Goal: Contribute content: Add original content to the website for others to see

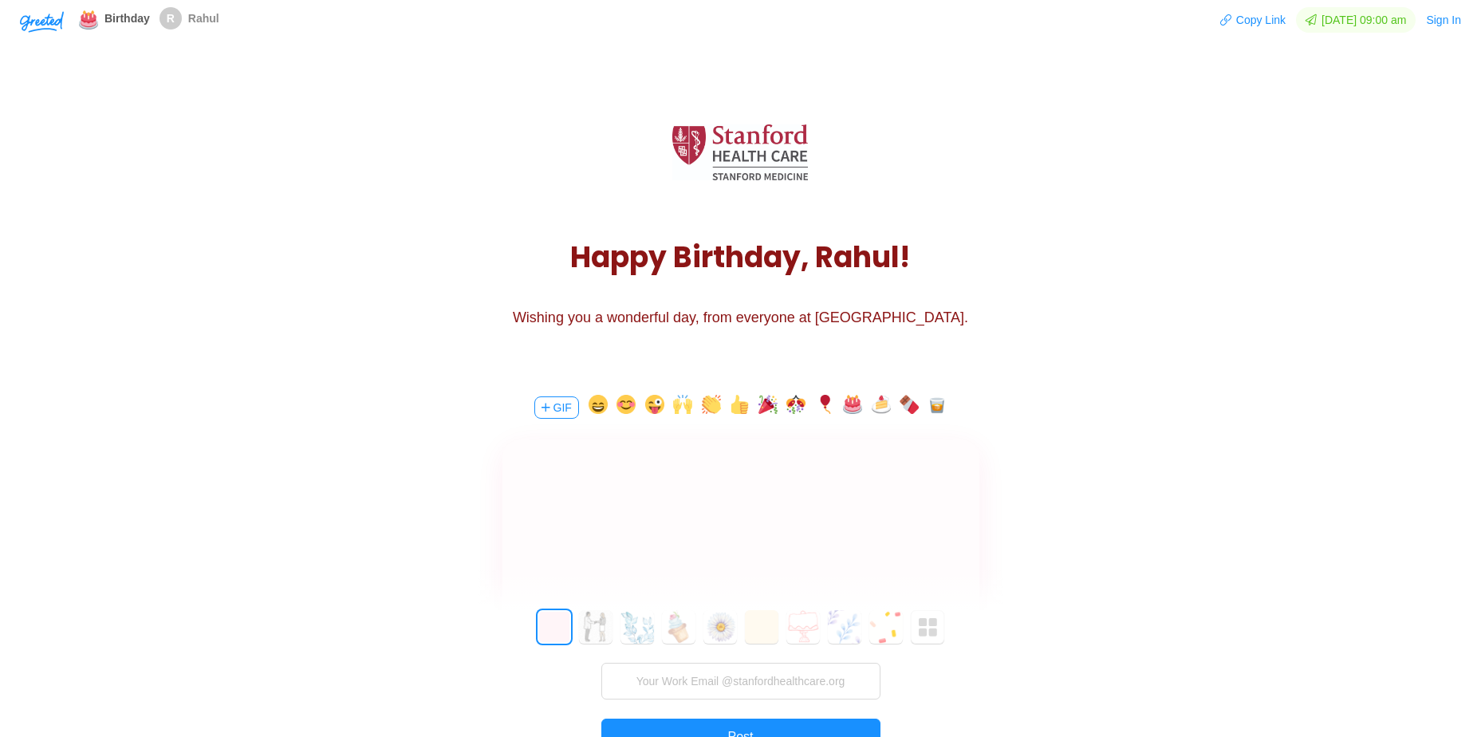
click at [582, 465] on div at bounding box center [740, 485] width 477 height 92
click at [731, 560] on input "text" at bounding box center [740, 562] width 358 height 32
type input "Auie"
click at [767, 411] on button "button" at bounding box center [767, 408] width 19 height 26
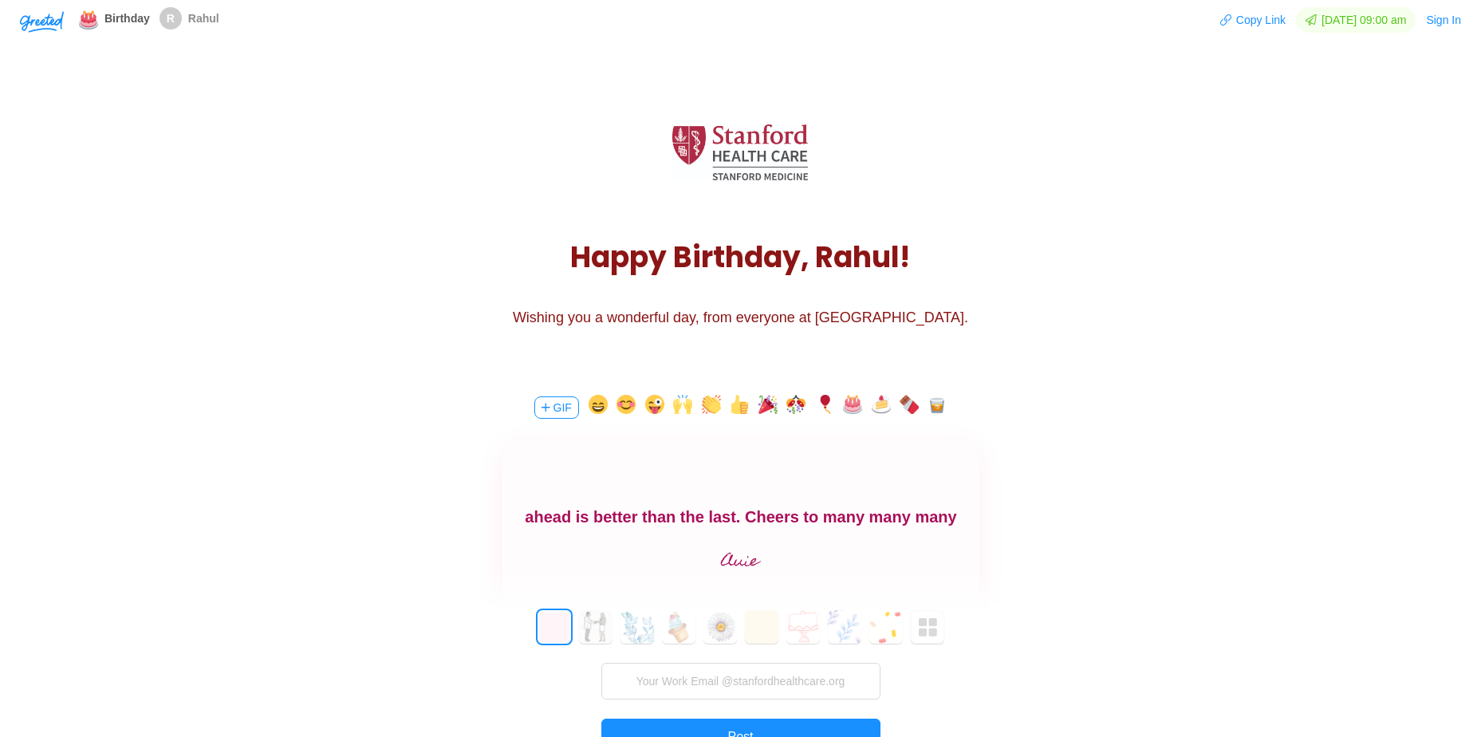
click at [849, 408] on button "button" at bounding box center [852, 408] width 19 height 26
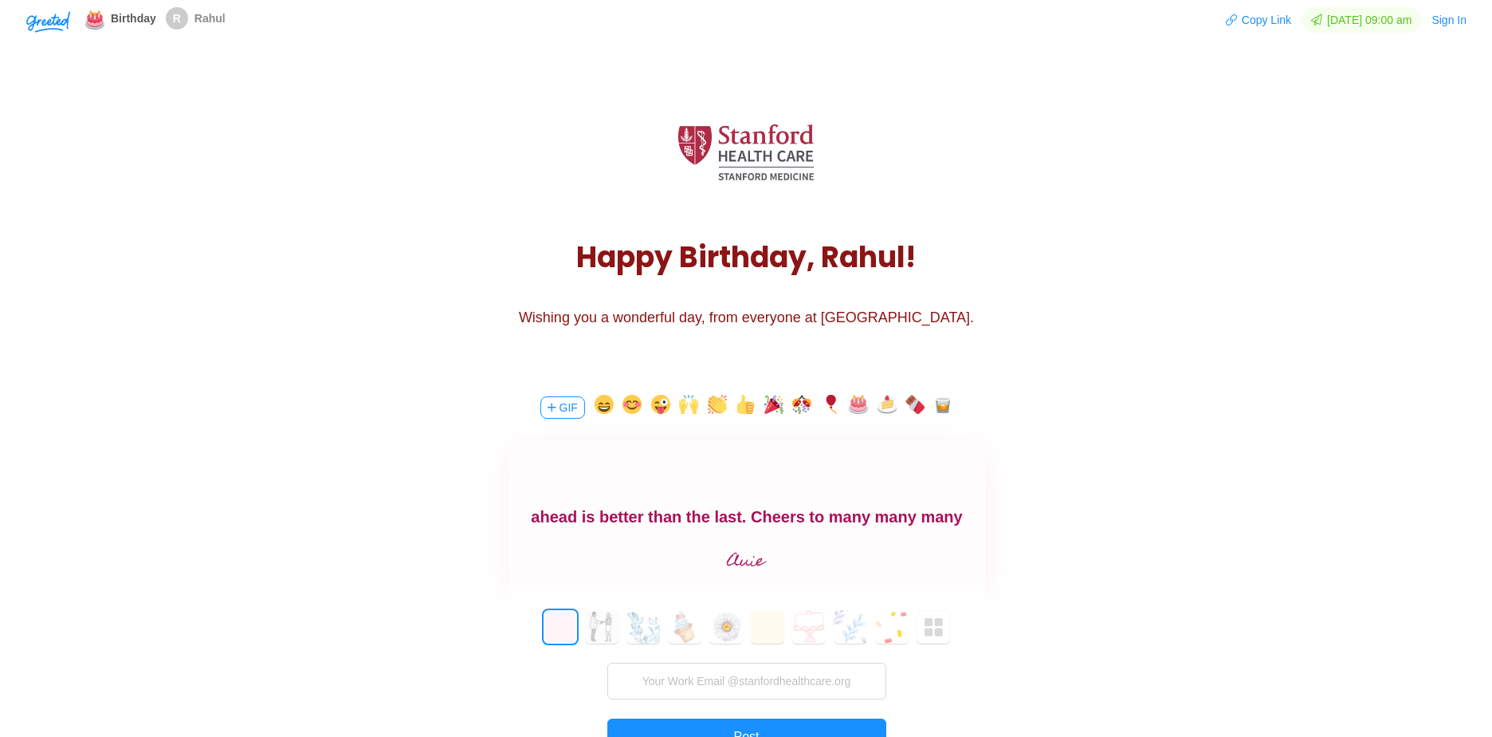
scroll to position [51, 0]
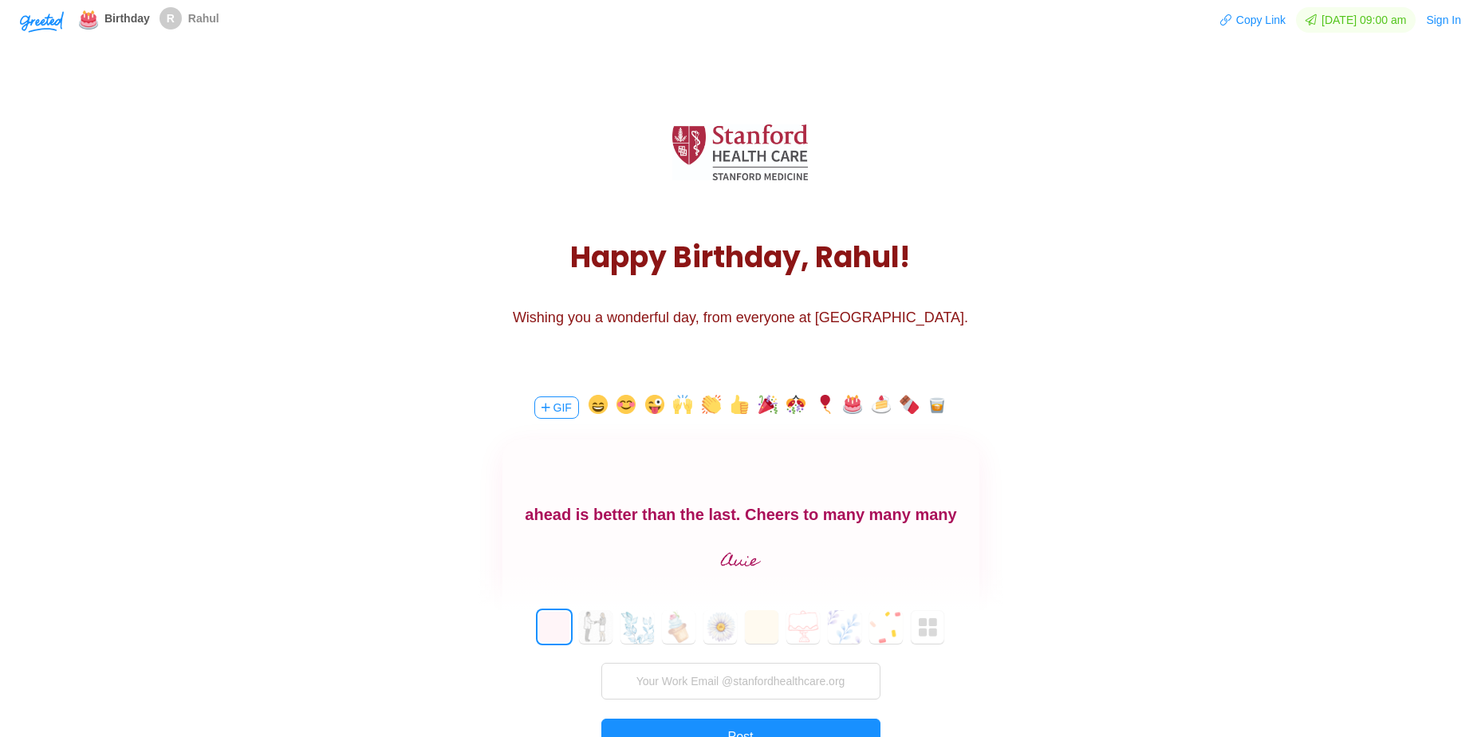
click at [556, 403] on button "GIF" at bounding box center [556, 407] width 45 height 22
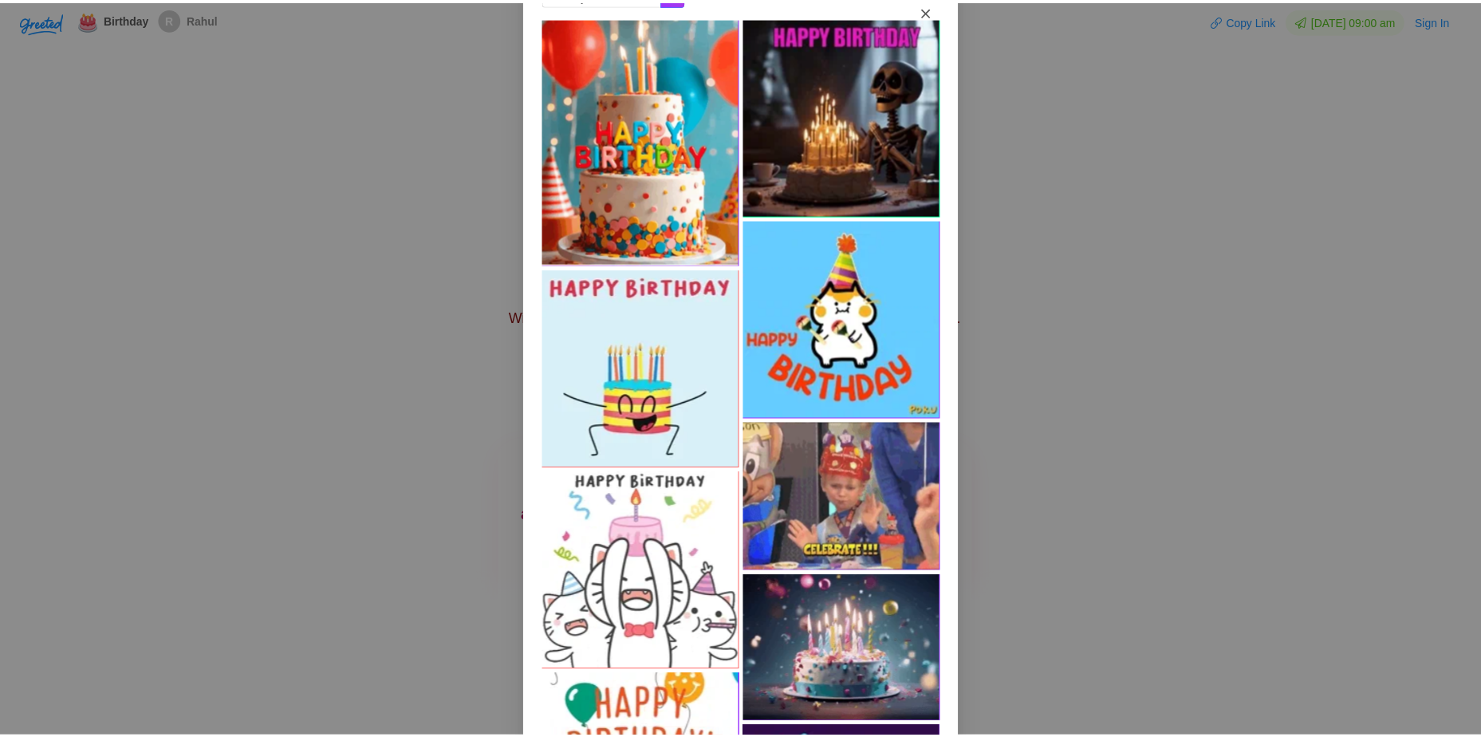
scroll to position [0, 0]
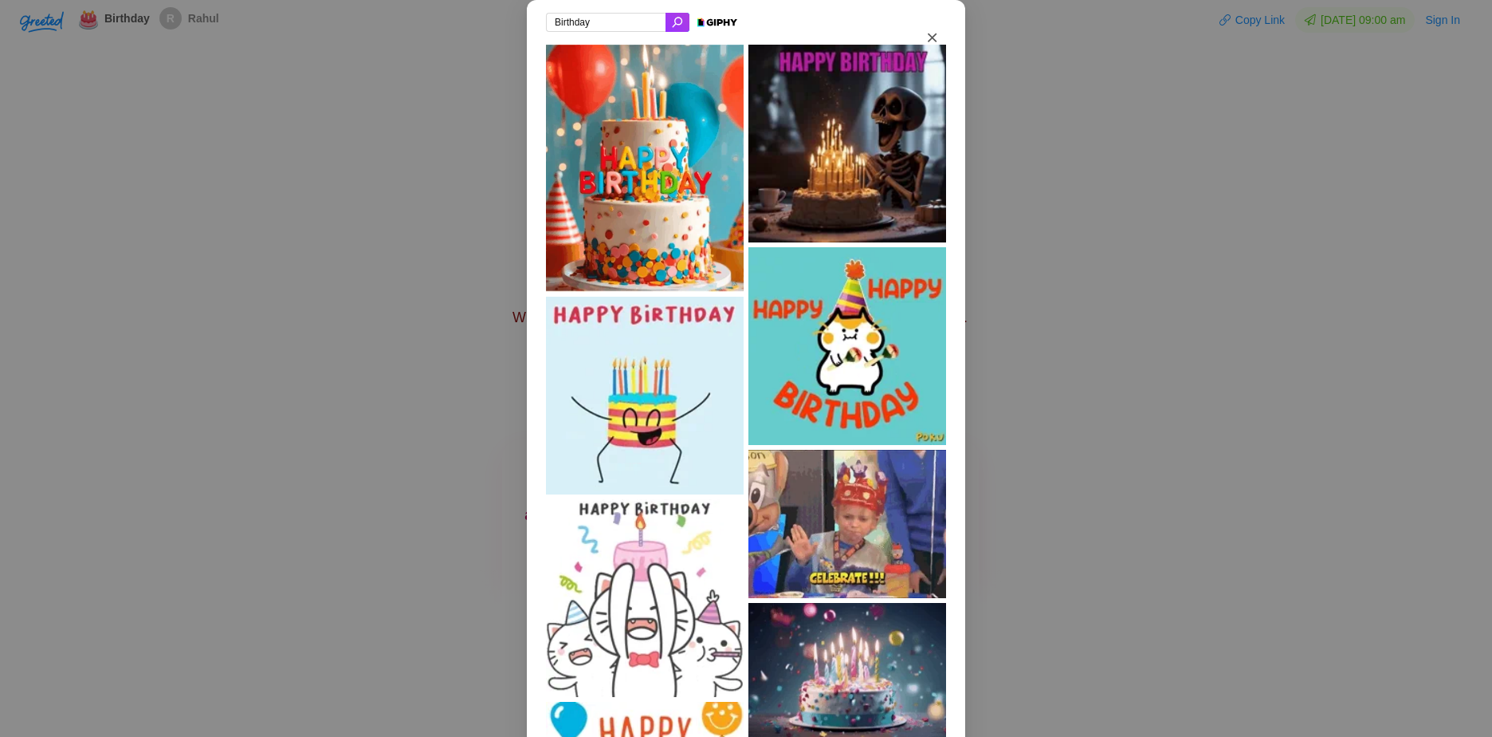
click at [928, 41] on icon "Close" at bounding box center [932, 37] width 9 height 14
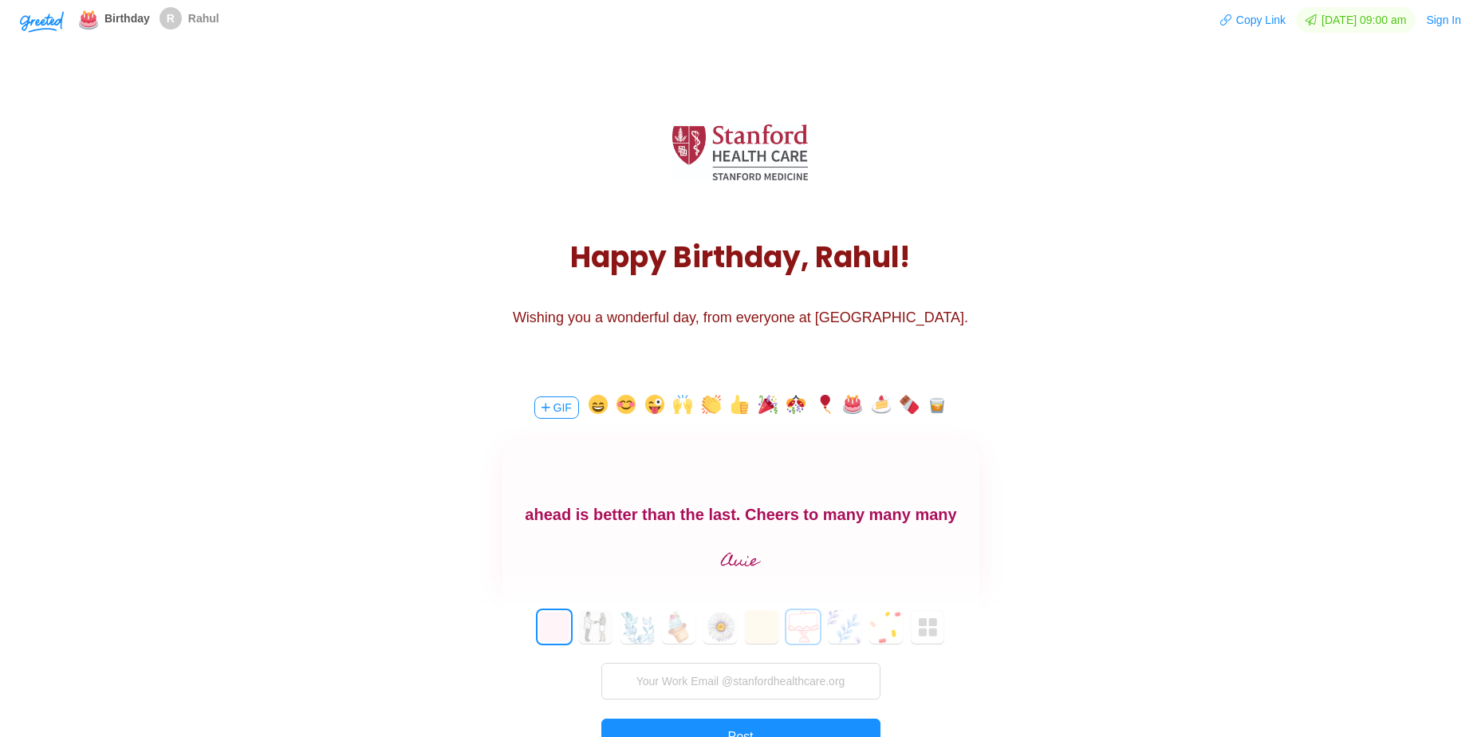
click at [811, 624] on button "6" at bounding box center [802, 626] width 33 height 33
click at [942, 406] on button "button" at bounding box center [936, 408] width 19 height 26
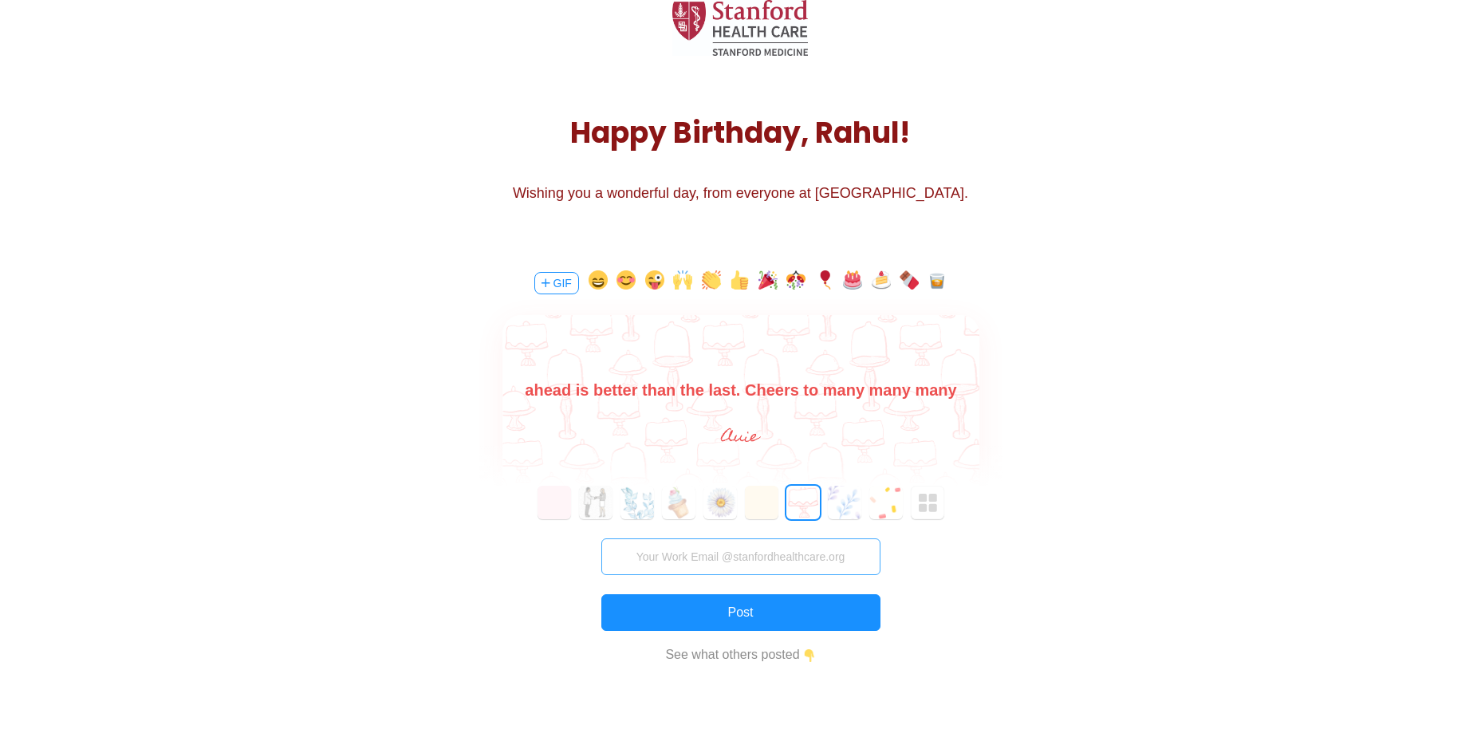
scroll to position [159, 0]
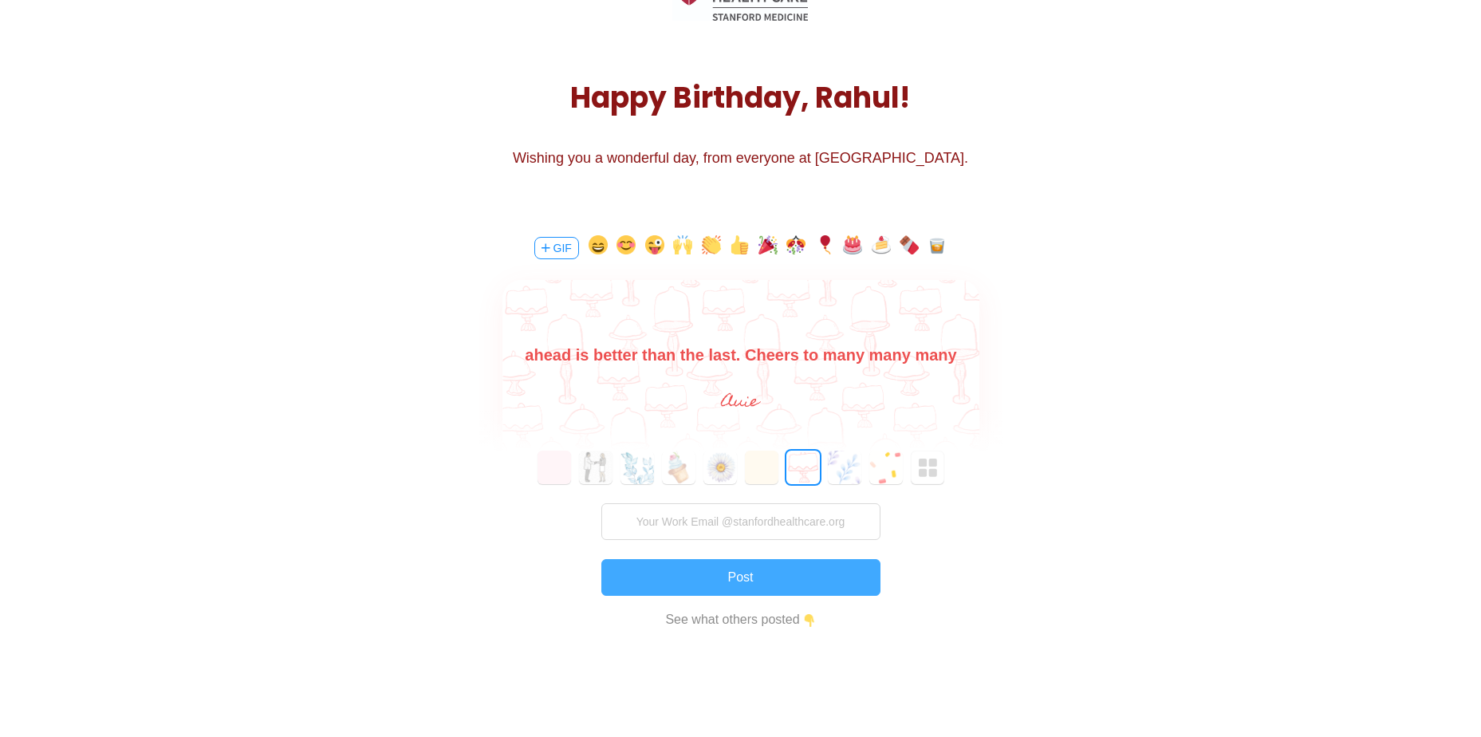
click at [756, 579] on button "Post" at bounding box center [740, 577] width 279 height 37
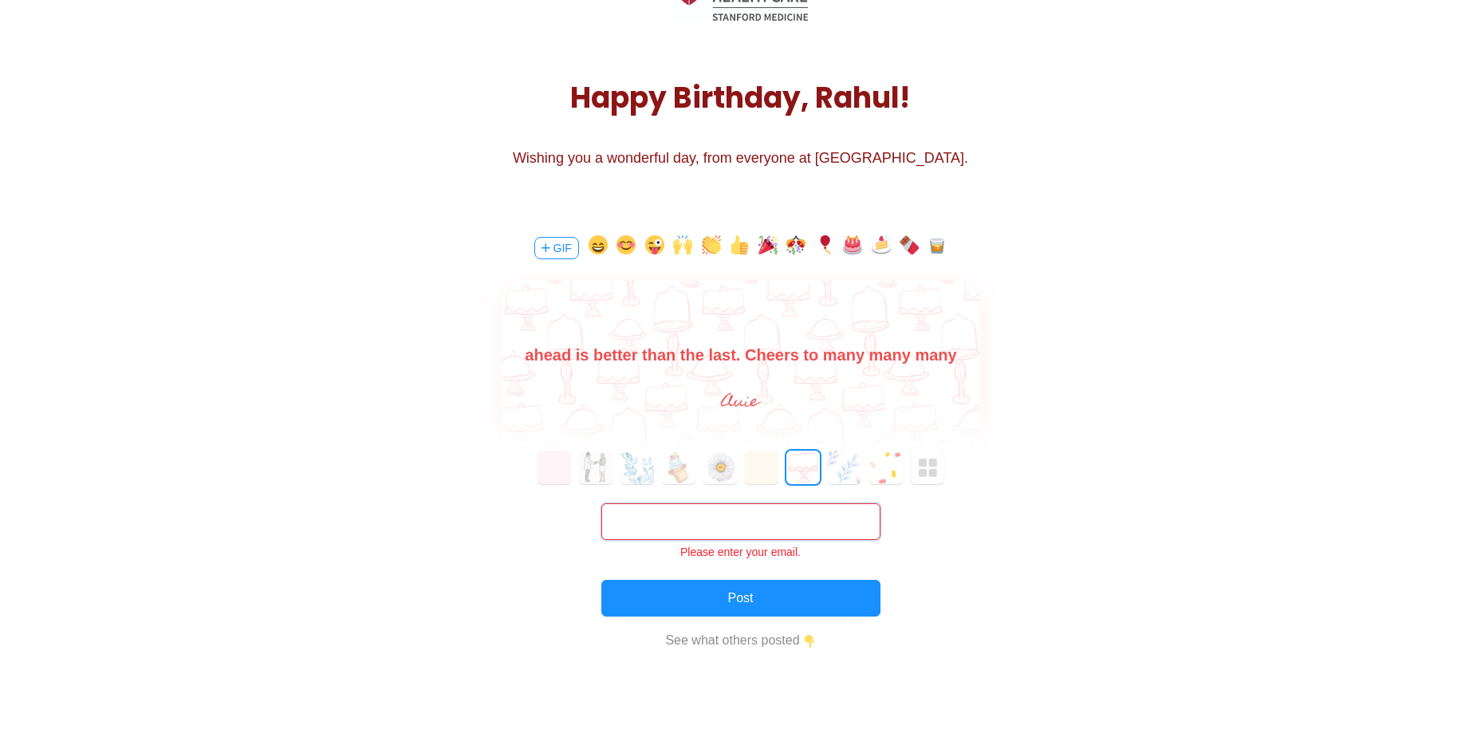
click at [725, 520] on input "text" at bounding box center [740, 521] width 279 height 37
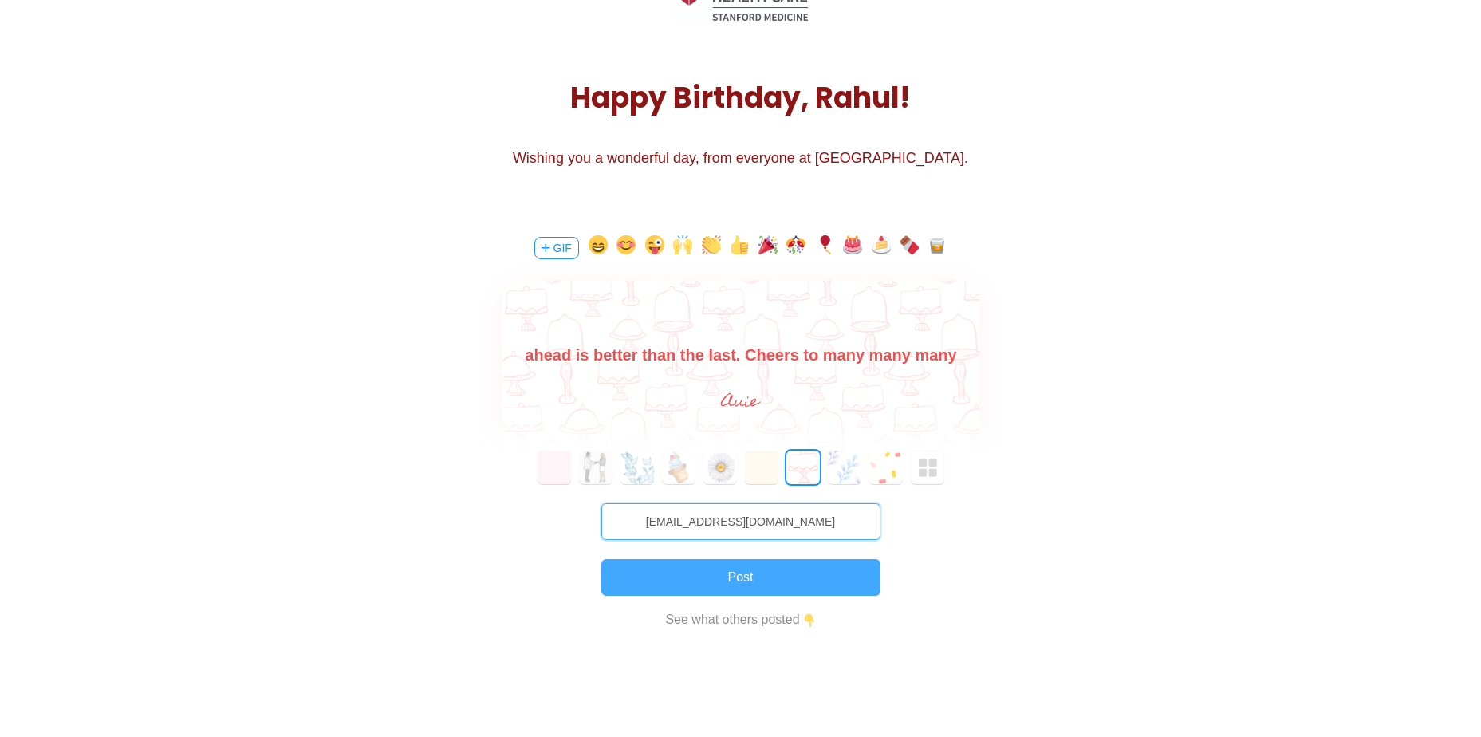
type input "ayusi@stanfordhealthcare.org"
click at [761, 587] on button "Post" at bounding box center [740, 577] width 279 height 37
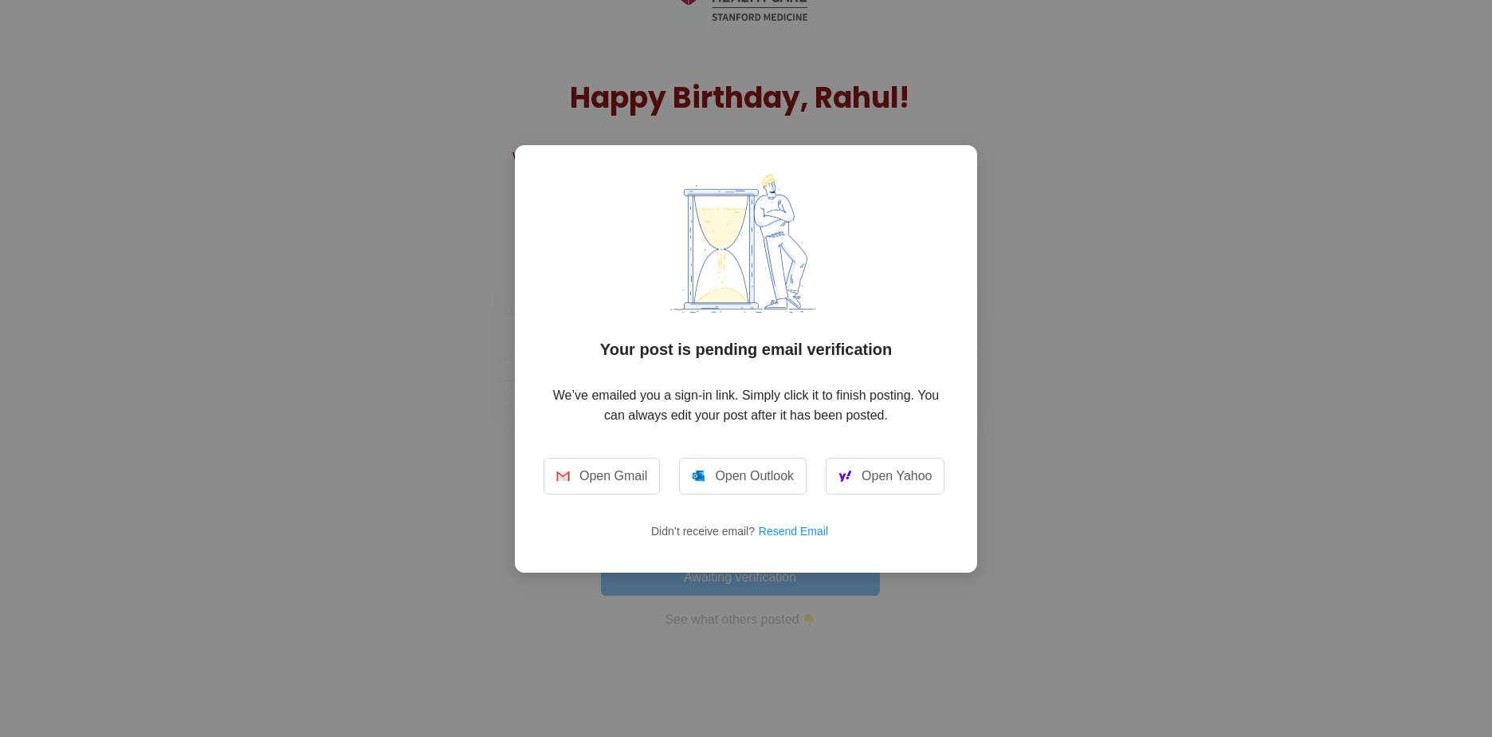
click at [737, 614] on div "Your post is pending email verification We’ve emailed you a sign-in link. Simpl…" at bounding box center [746, 368] width 1492 height 737
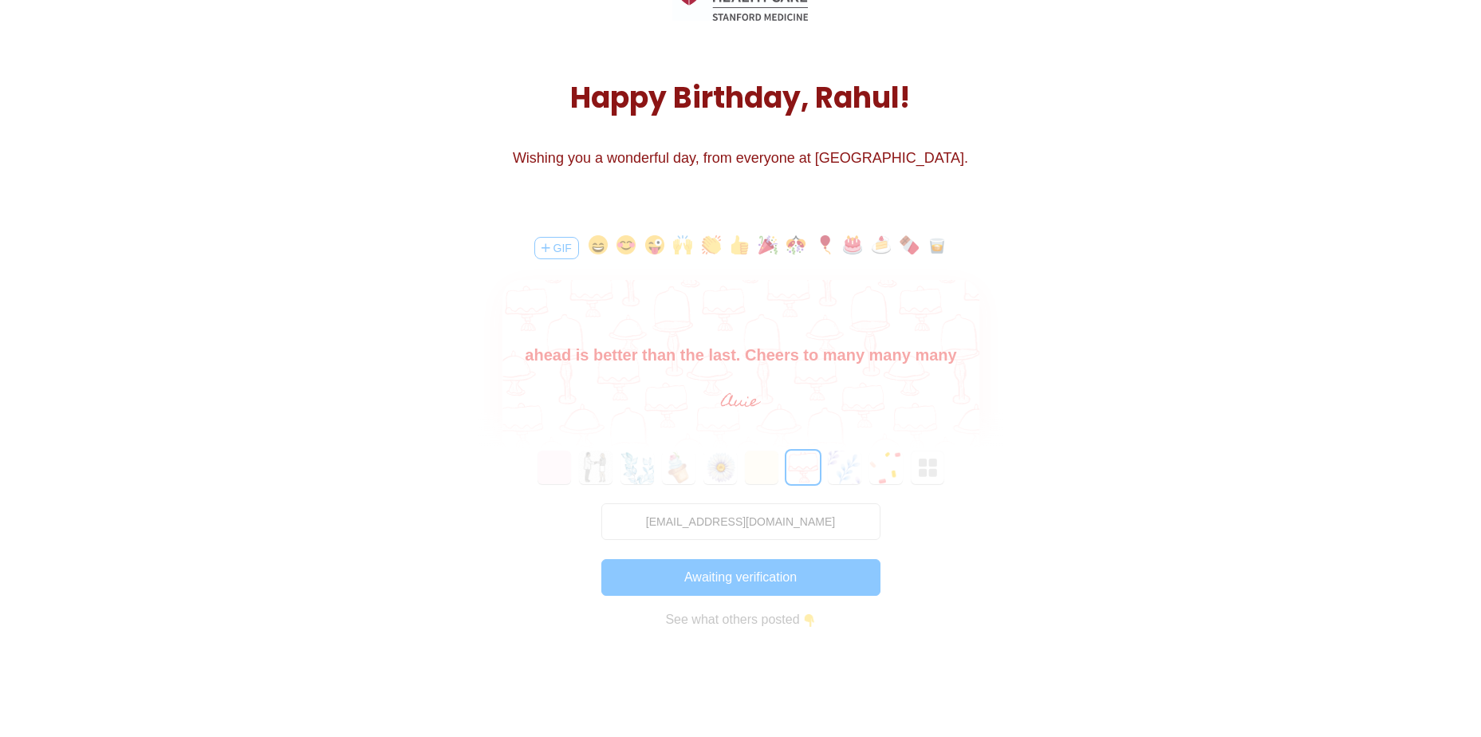
click at [737, 614] on div "GIF Happiest of Happy Birthdays, Rahul! I hope your day is filled with blessing…" at bounding box center [740, 443] width 478 height 456
click at [702, 622] on div "GIF Happiest of Happy Birthdays, Rahul! I hope your day is filled with blessing…" at bounding box center [740, 443] width 478 height 456
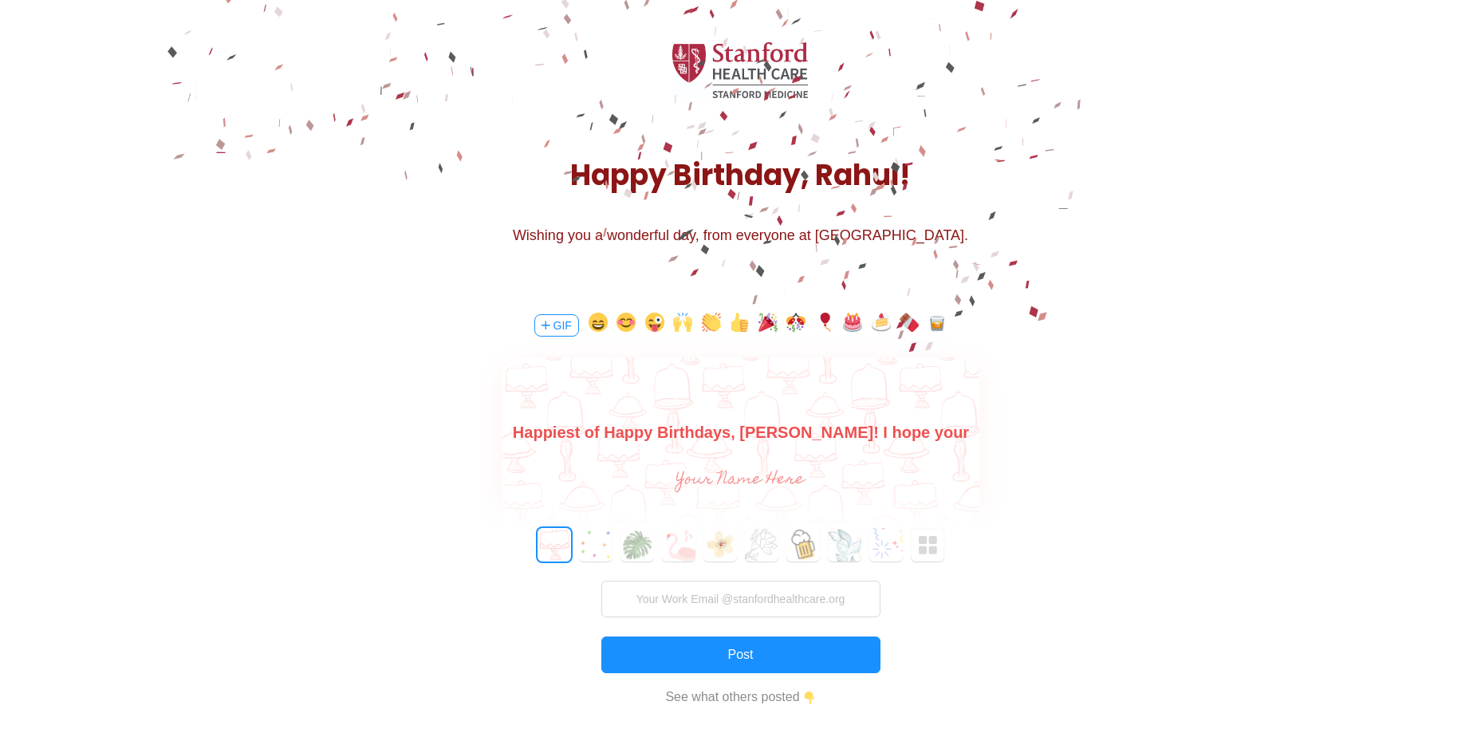
scroll to position [0, 0]
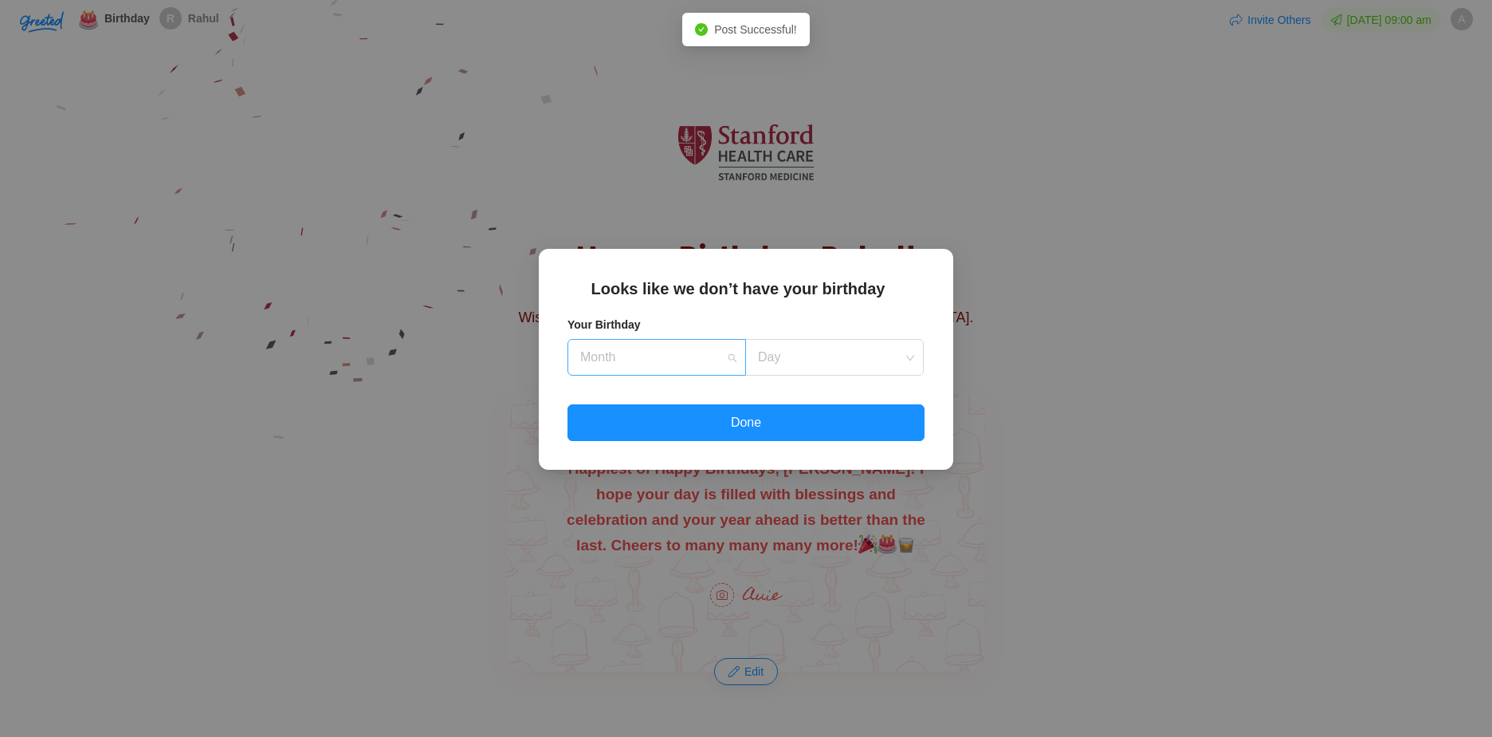
click at [732, 352] on div "Month" at bounding box center [657, 357] width 179 height 37
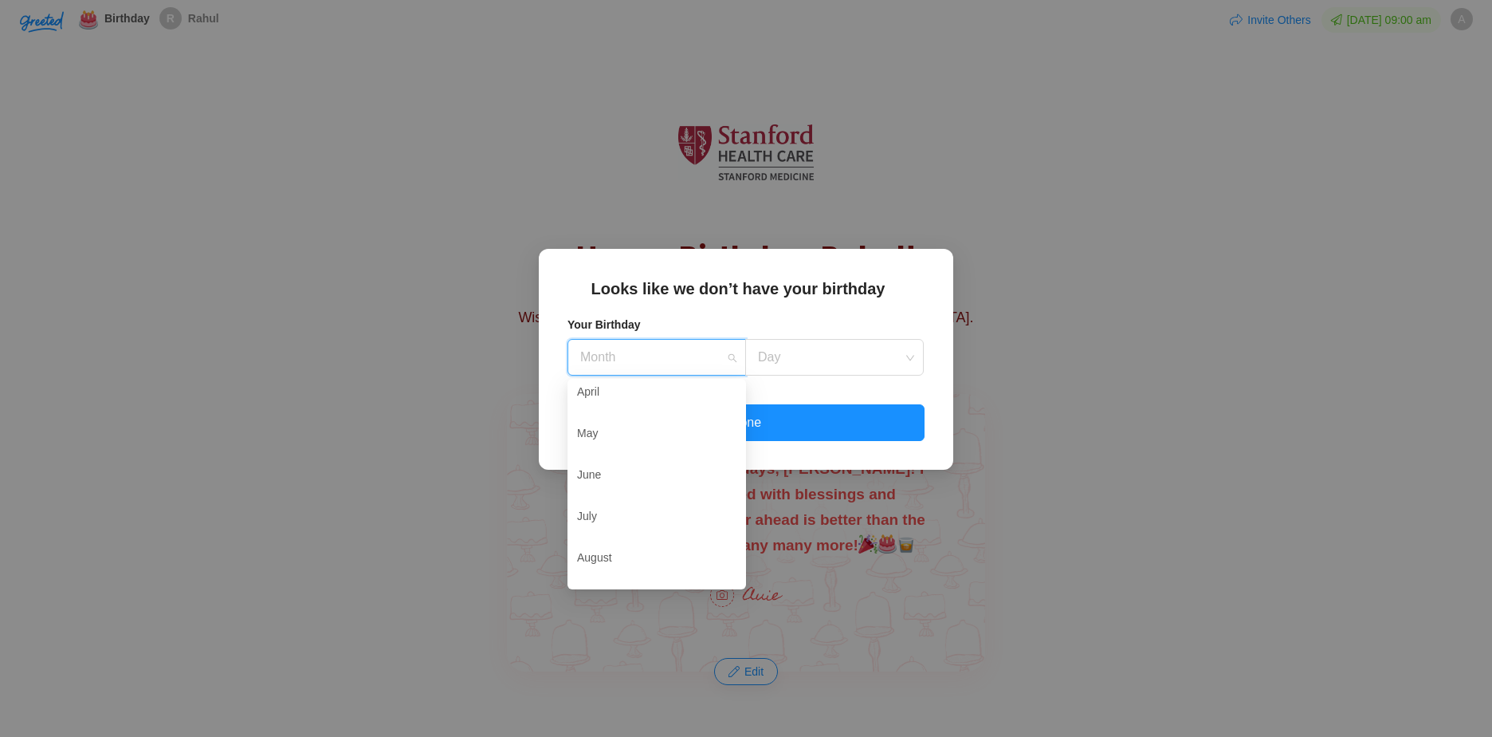
scroll to position [102, 0]
click at [693, 485] on div "October" at bounding box center [656, 482] width 159 height 33
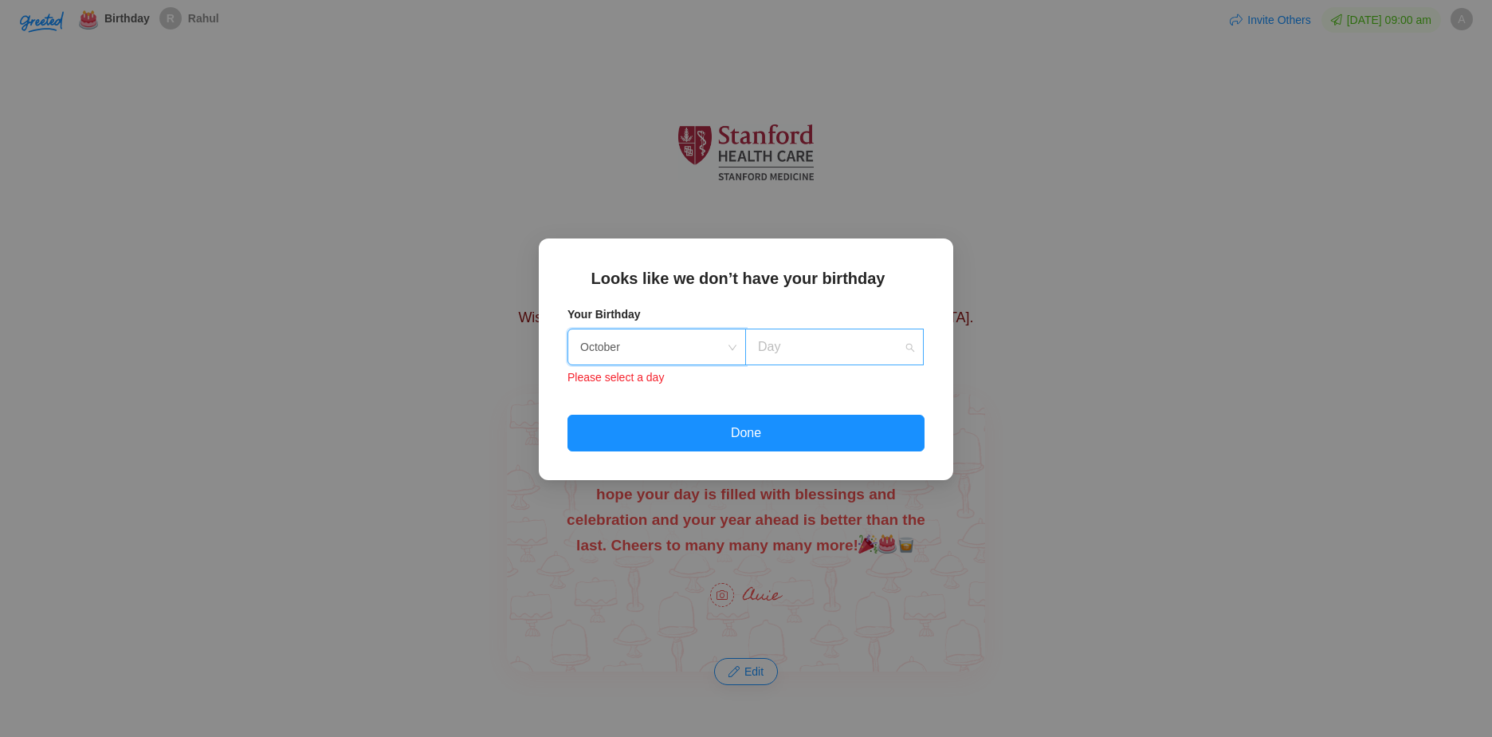
click at [905, 352] on div "Day" at bounding box center [834, 346] width 179 height 37
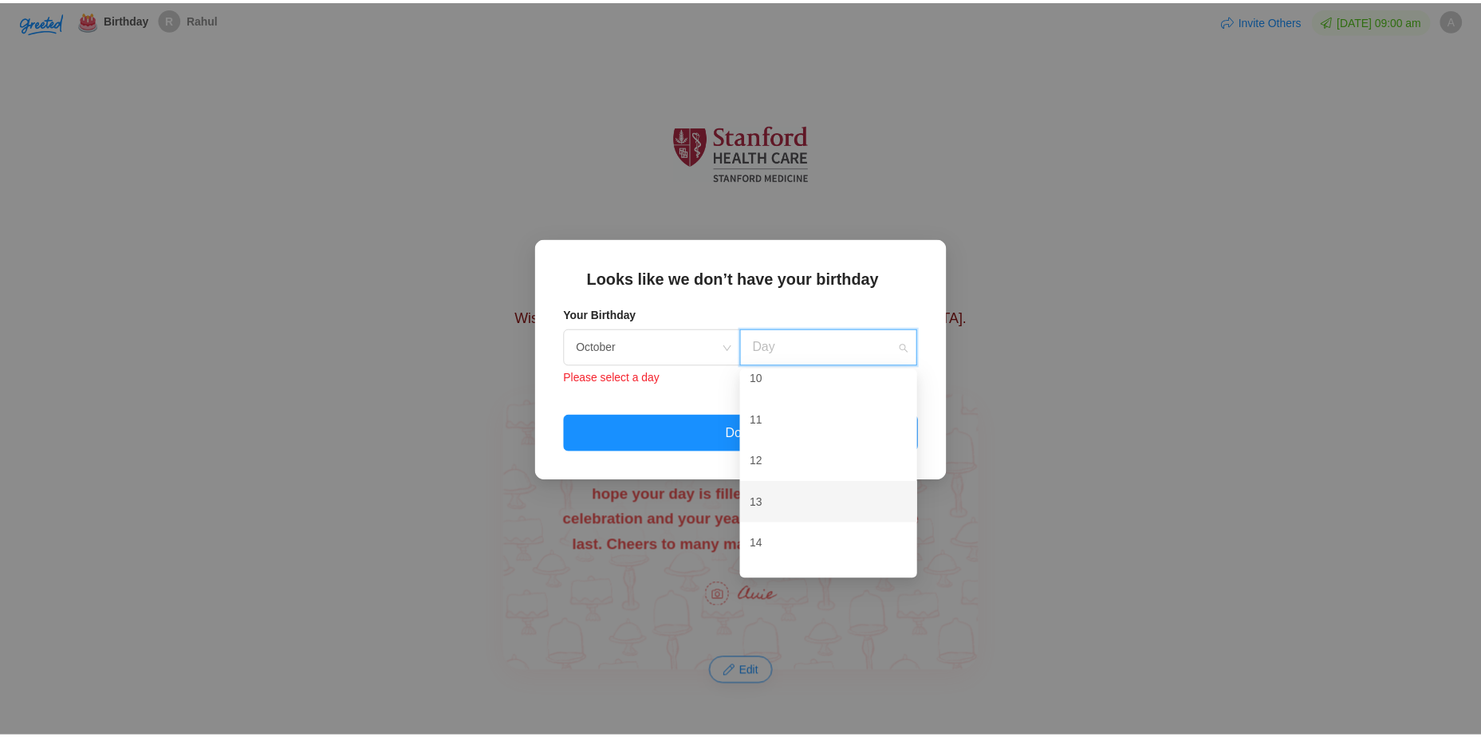
scroll to position [159, 0]
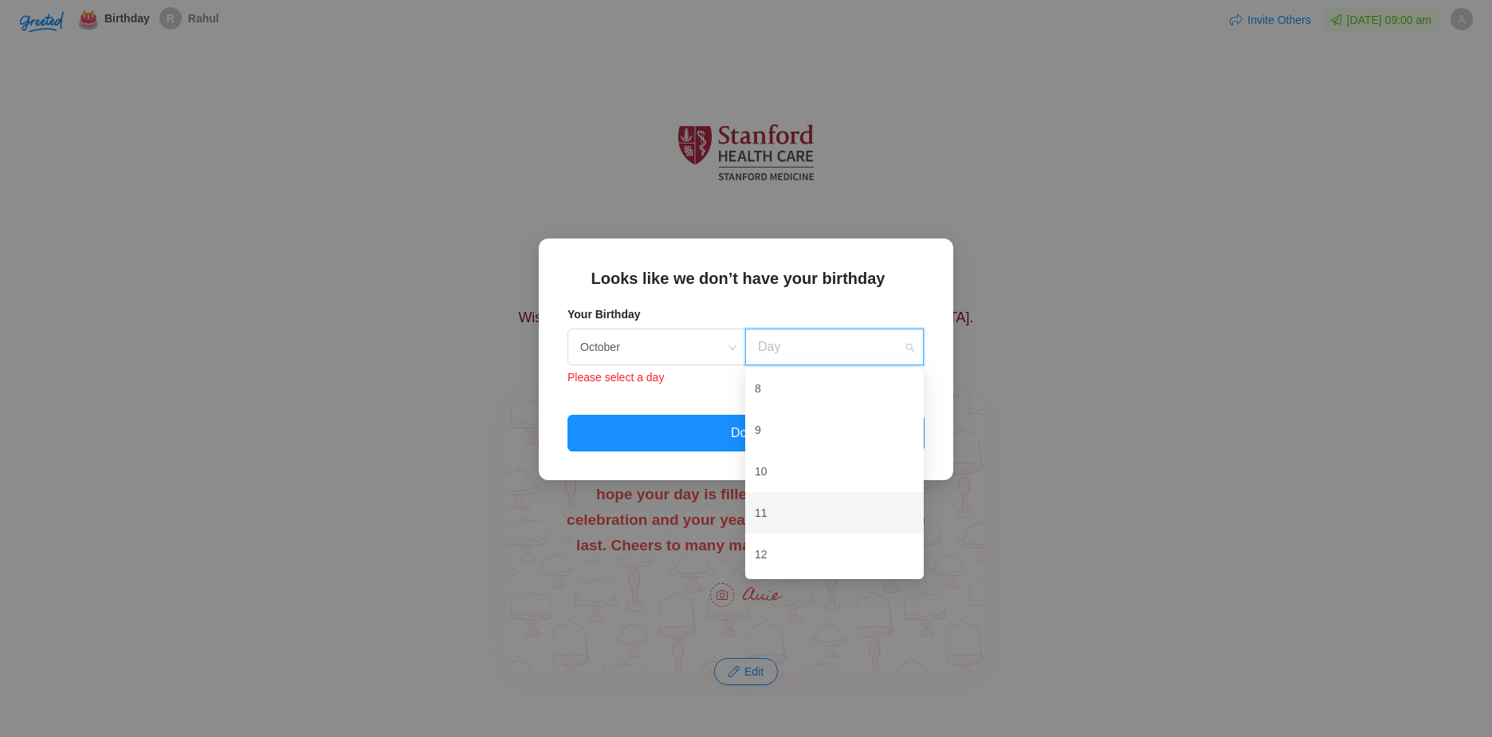
click at [764, 512] on div "11" at bounding box center [834, 512] width 159 height 33
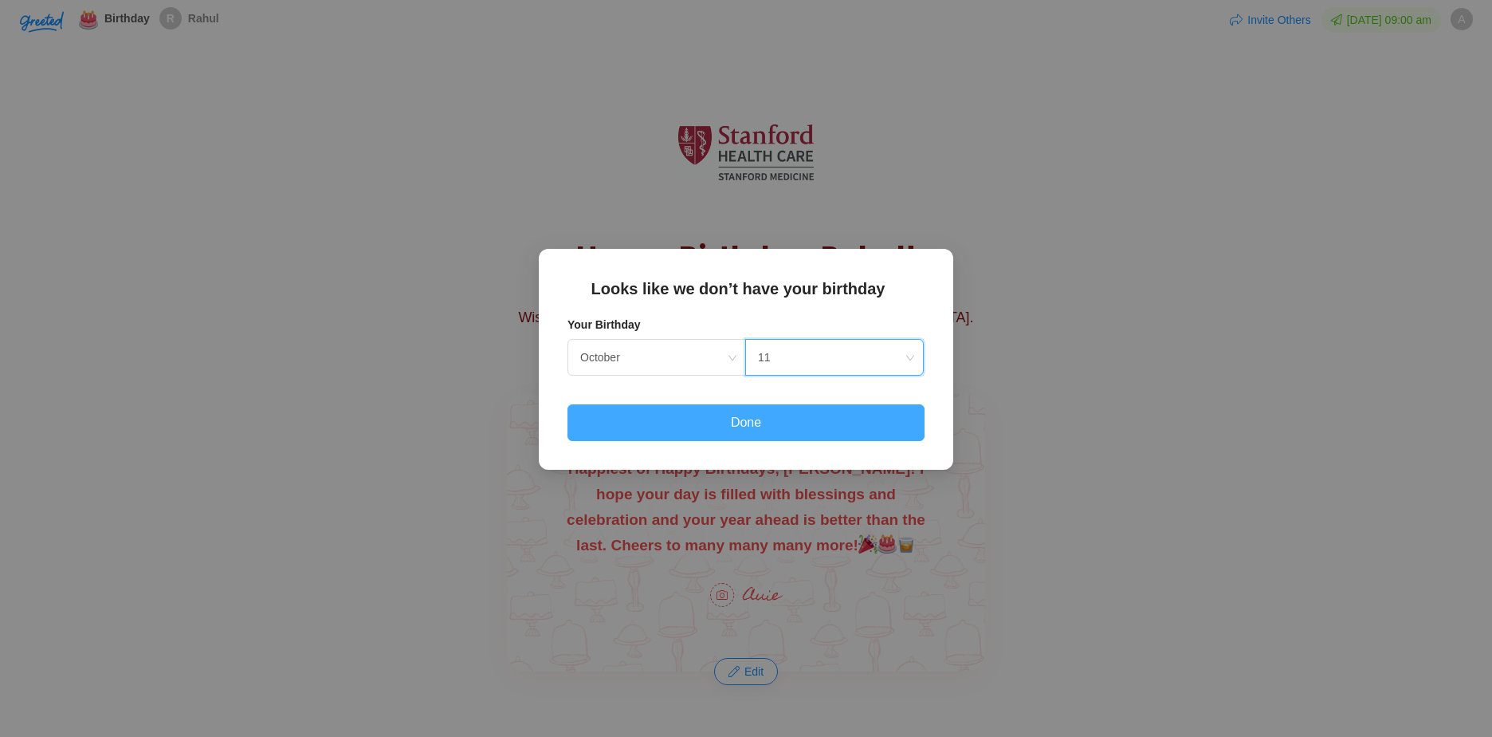
click at [773, 431] on button "Done" at bounding box center [746, 422] width 357 height 37
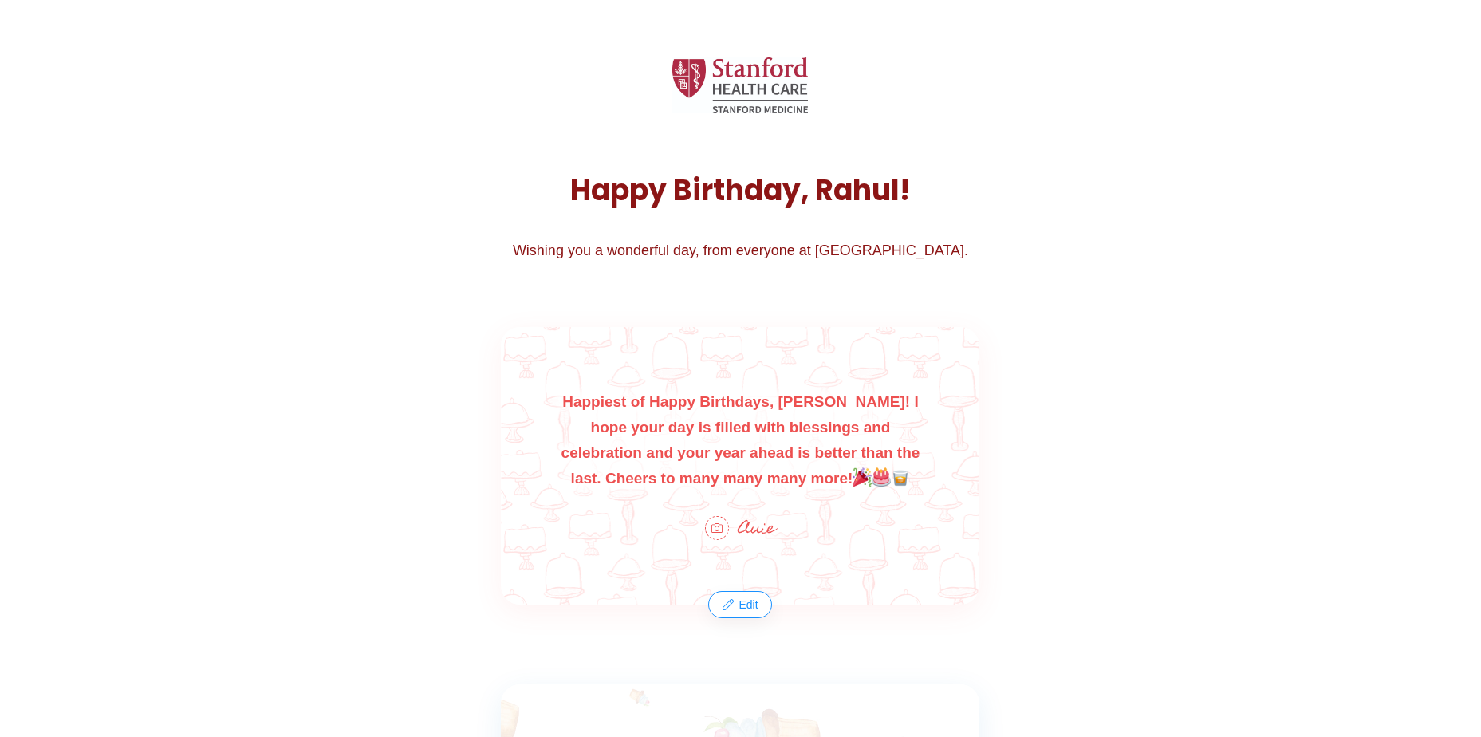
scroll to position [0, 0]
